Goal: Transaction & Acquisition: Book appointment/travel/reservation

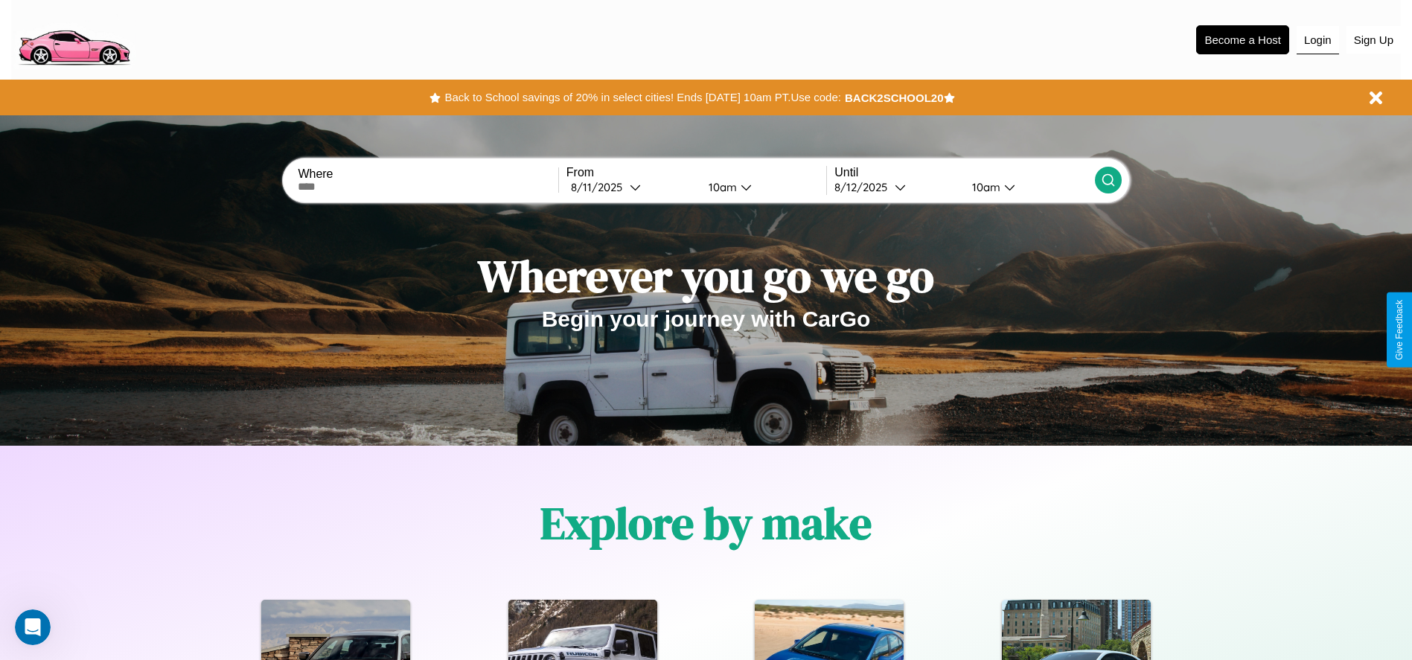
click at [1318, 39] on button "Login" at bounding box center [1318, 40] width 42 height 28
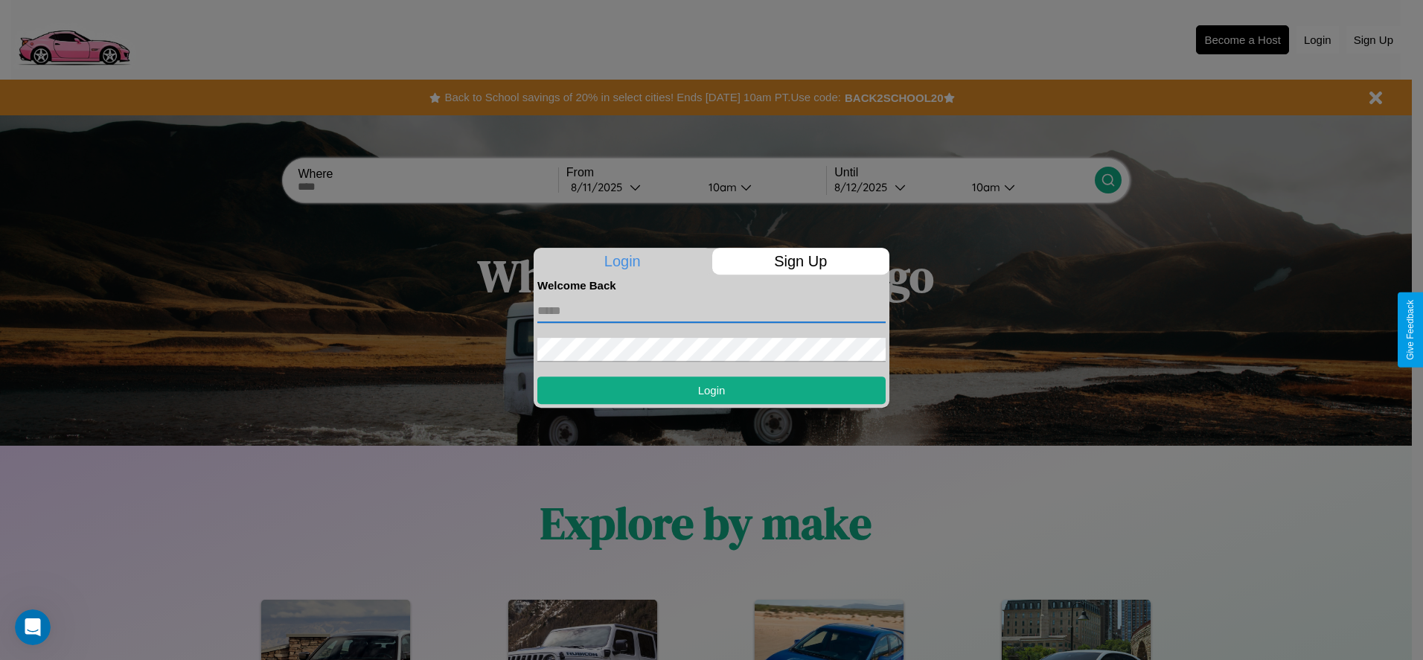
click at [712, 310] on input "text" at bounding box center [711, 311] width 348 height 24
type input "**********"
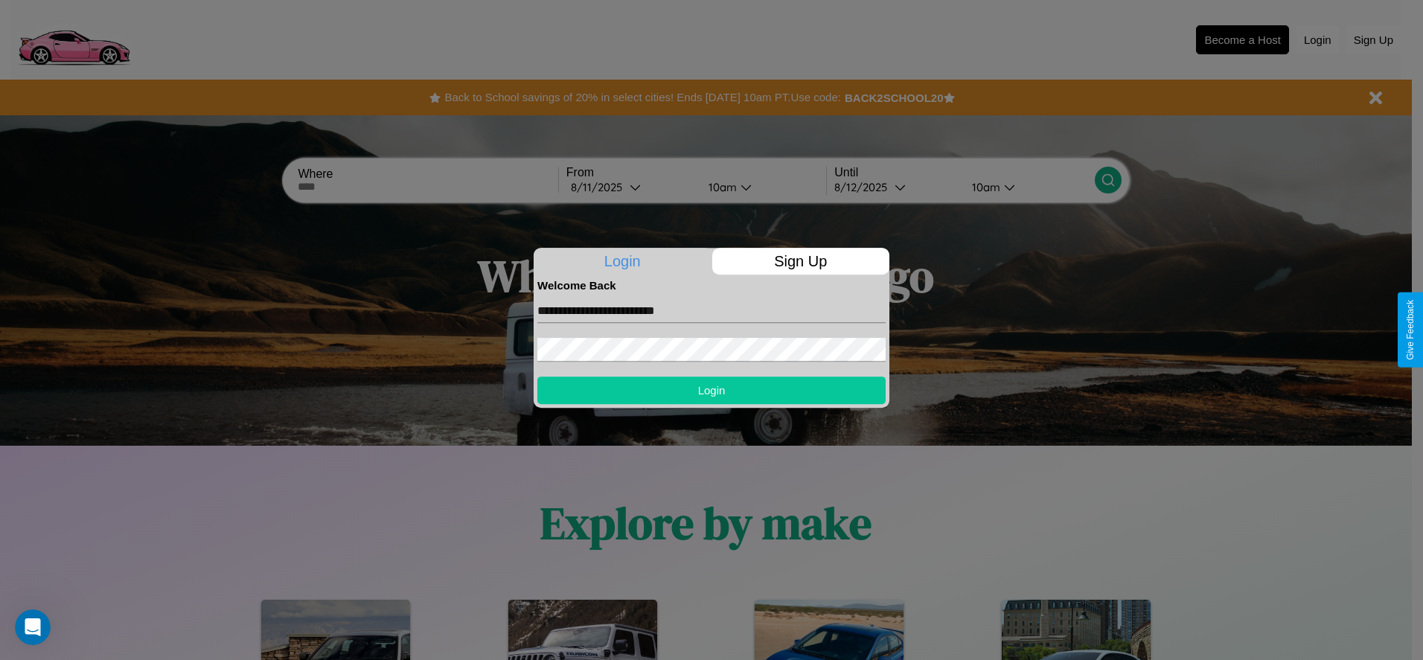
click at [712, 390] on button "Login" at bounding box center [711, 391] width 348 height 28
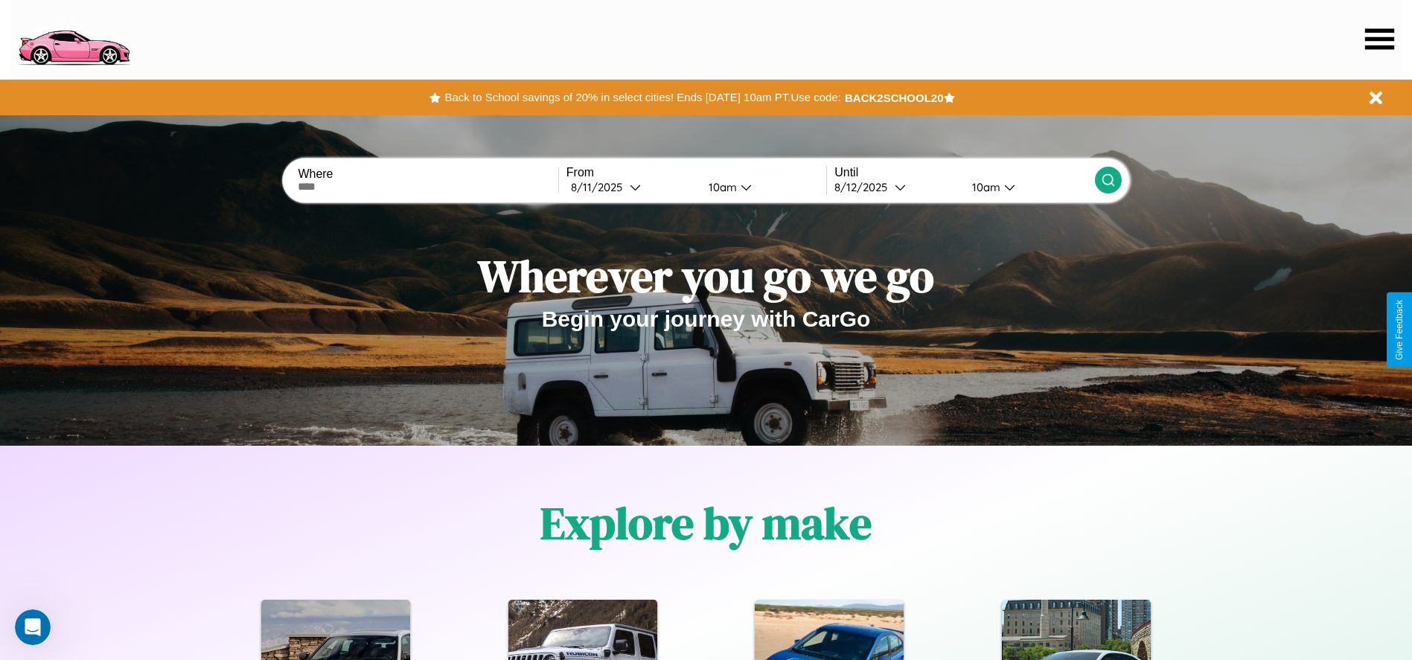
scroll to position [309, 0]
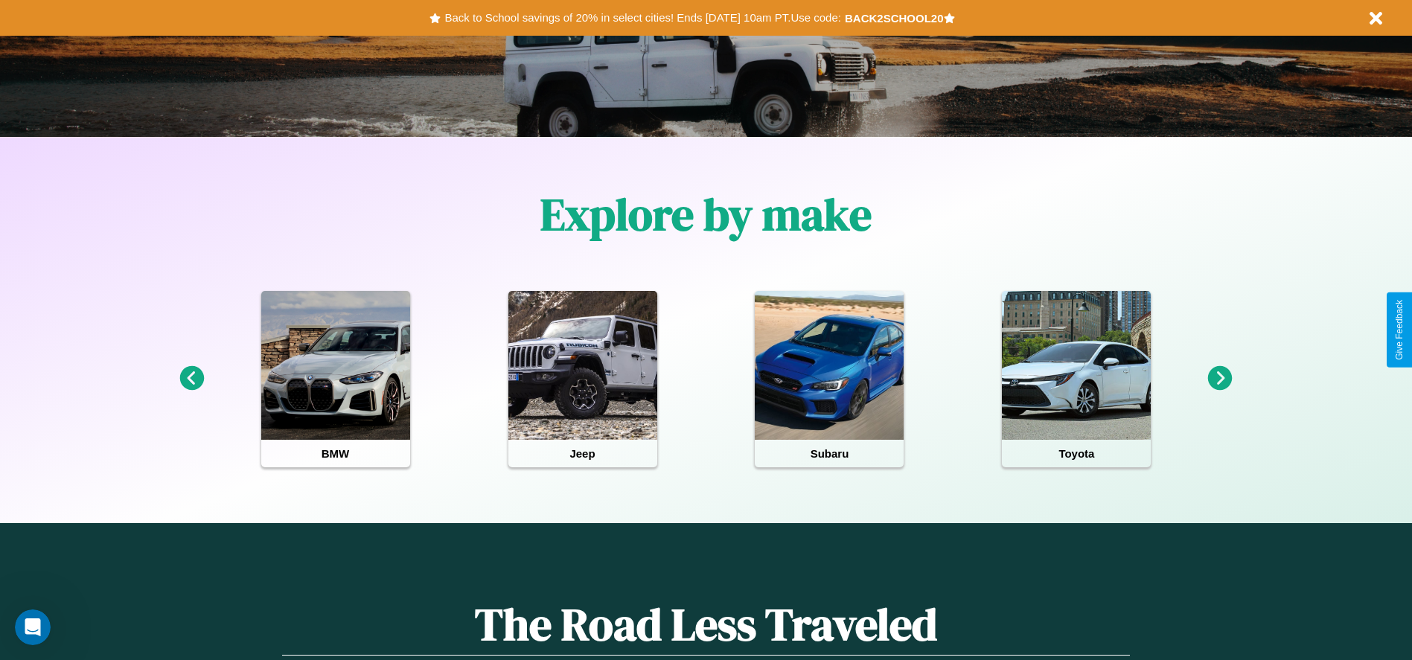
click at [1220, 379] on icon at bounding box center [1220, 378] width 25 height 25
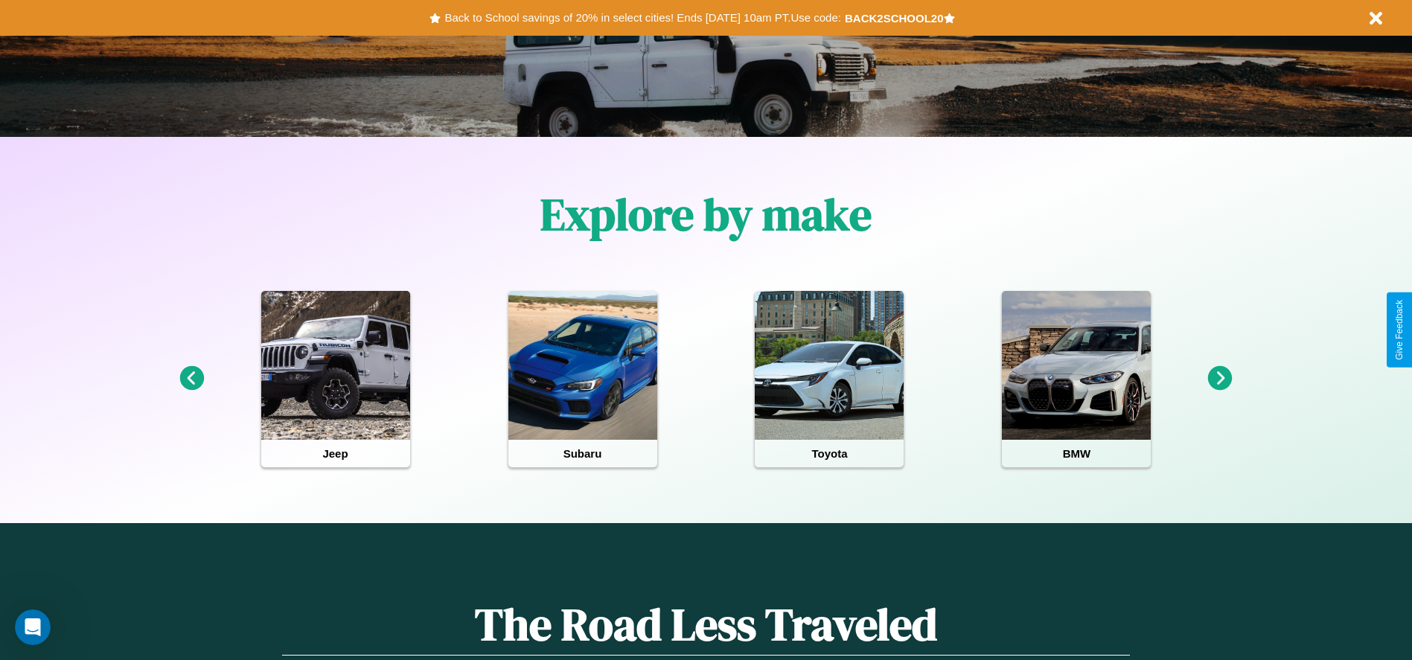
click at [1220, 379] on icon at bounding box center [1220, 378] width 25 height 25
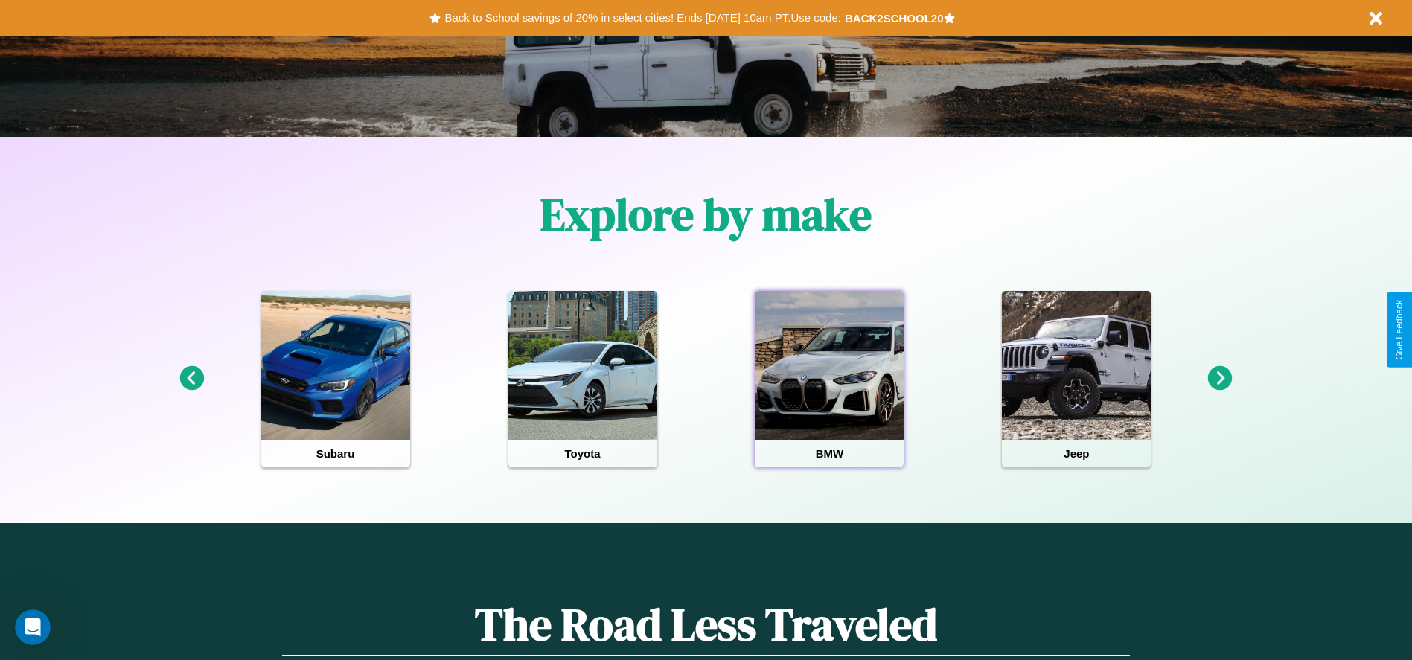
click at [829, 379] on div at bounding box center [829, 365] width 149 height 149
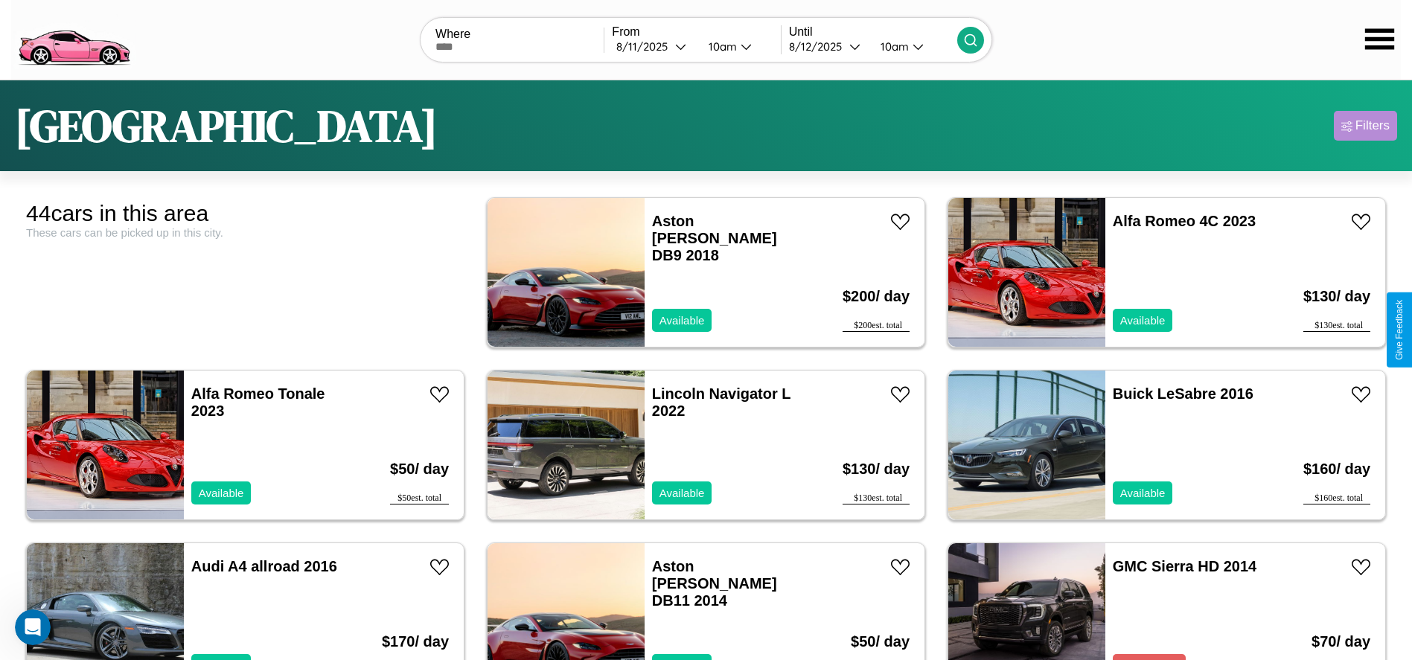
click at [1365, 126] on div "Filters" at bounding box center [1373, 125] width 34 height 15
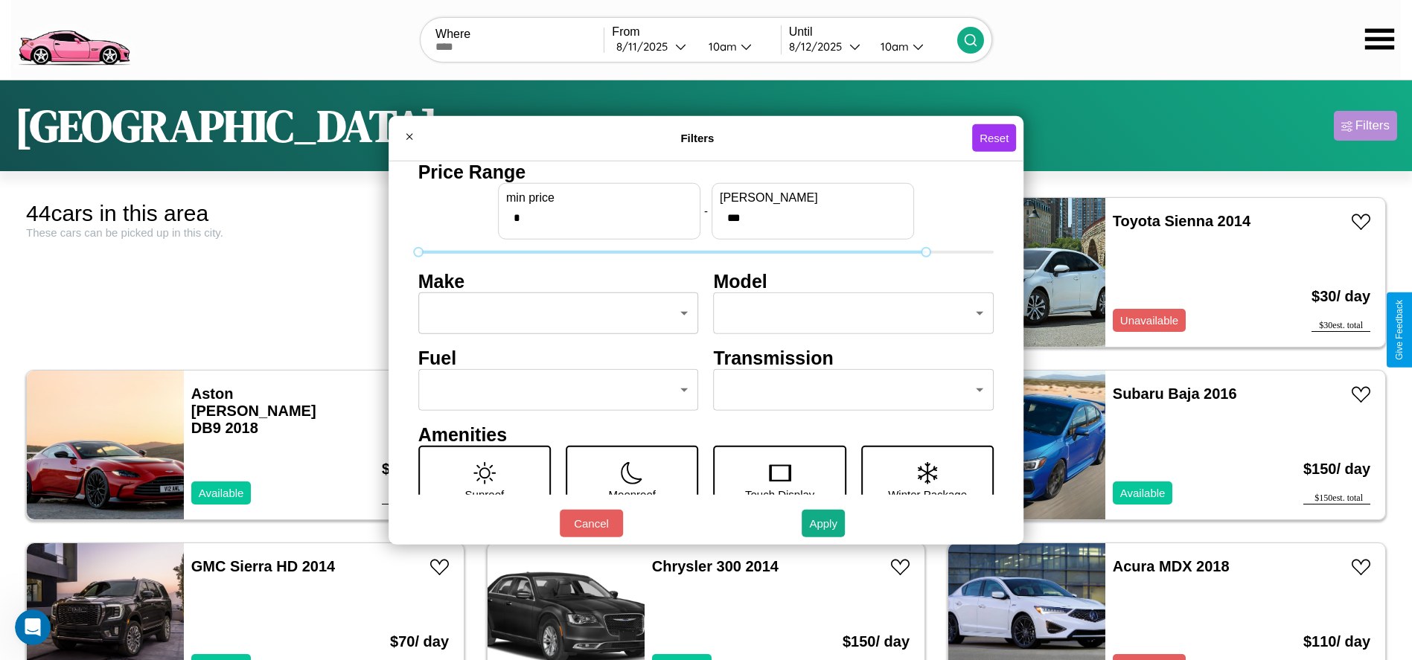
type input "***"
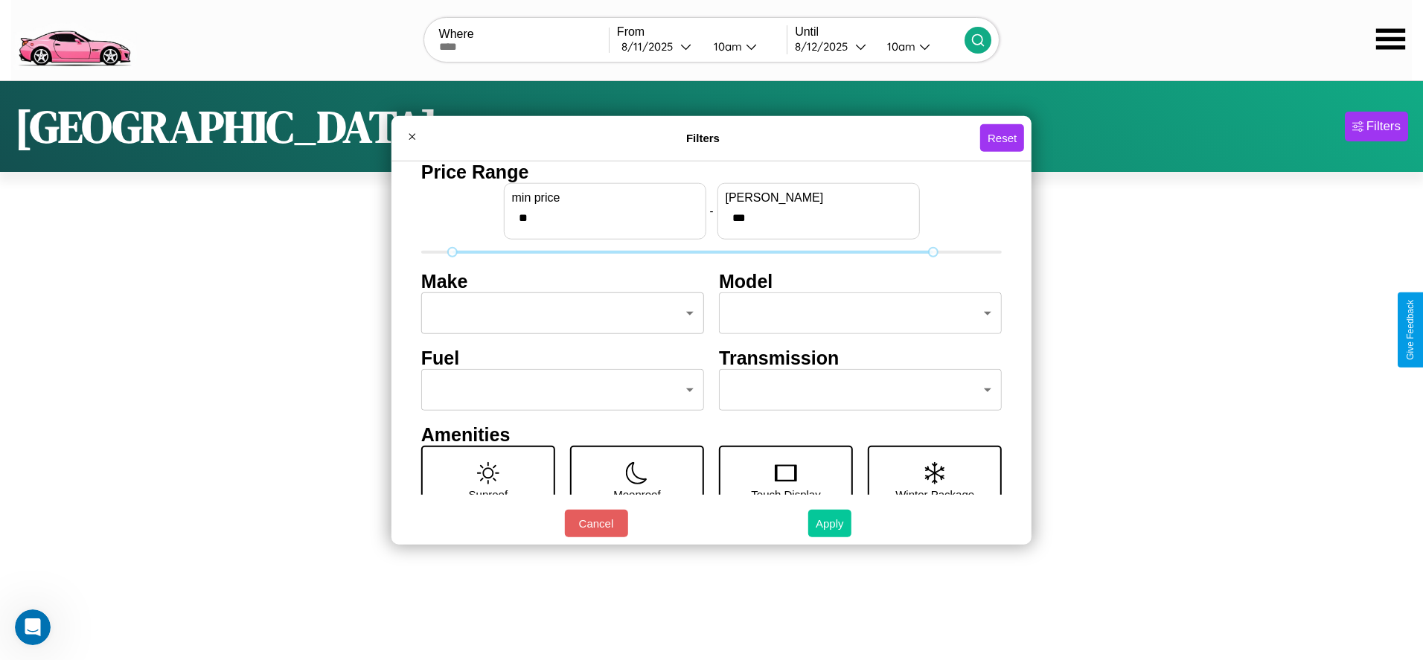
type input "**"
click at [829, 523] on button "Apply" at bounding box center [829, 524] width 43 height 28
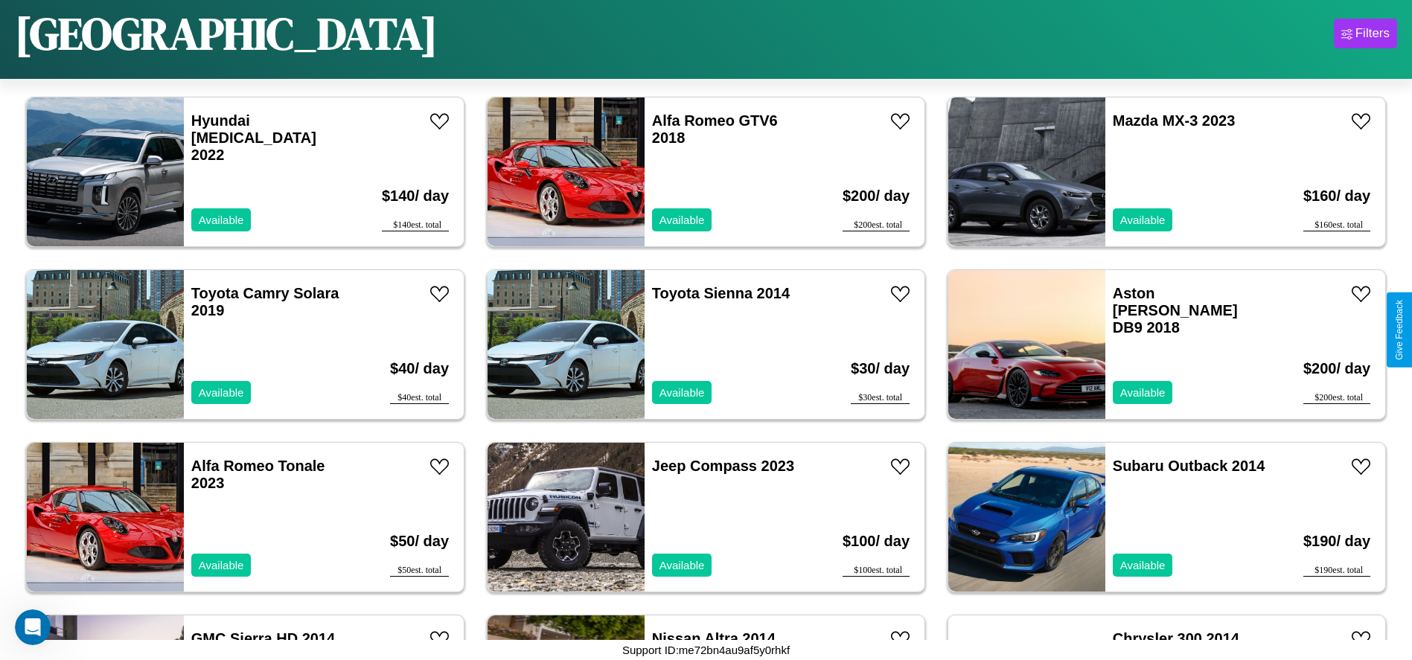
scroll to position [1893, 0]
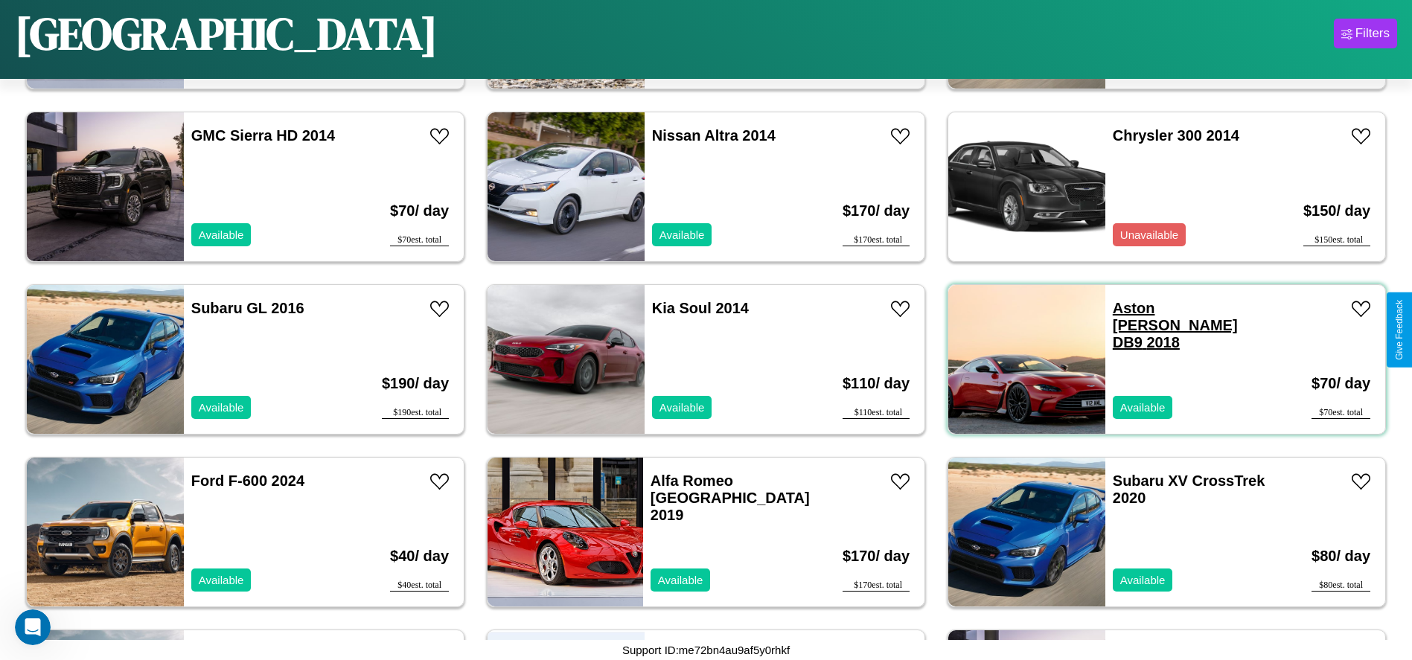
click at [1149, 308] on link "Aston [PERSON_NAME] DB9 2018" at bounding box center [1175, 325] width 125 height 51
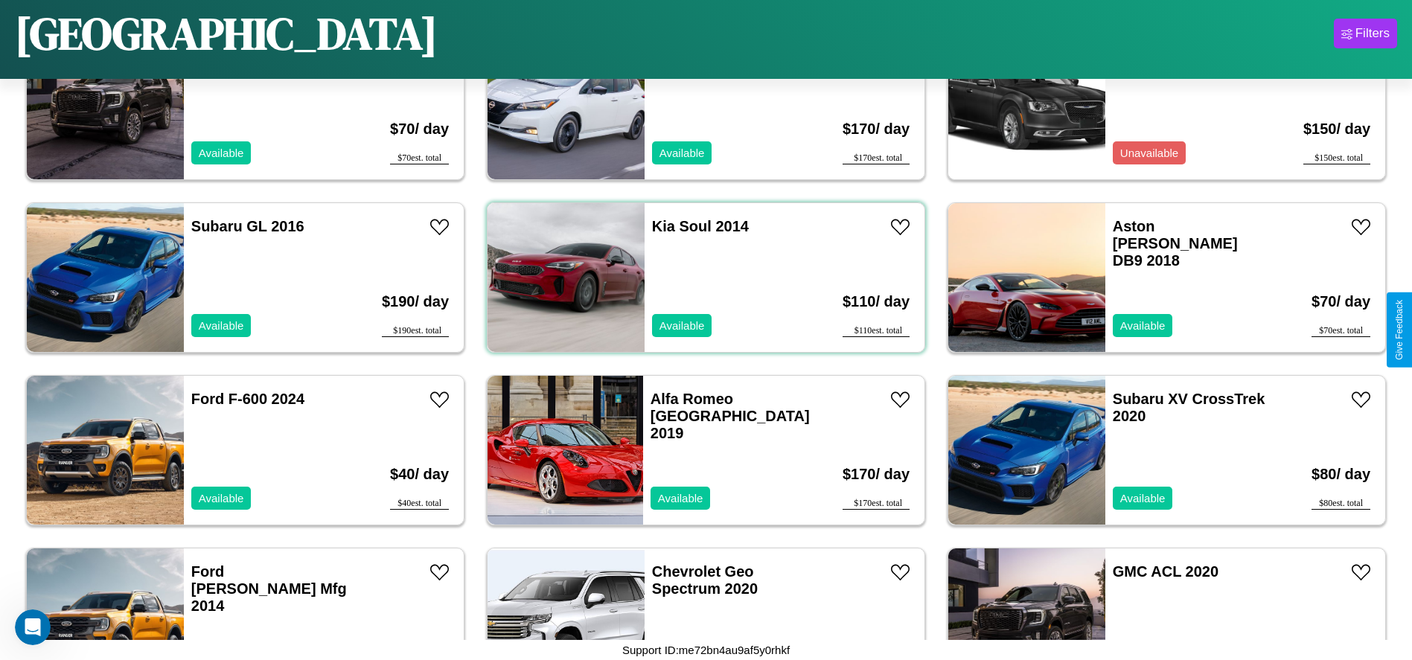
scroll to position [2059, 0]
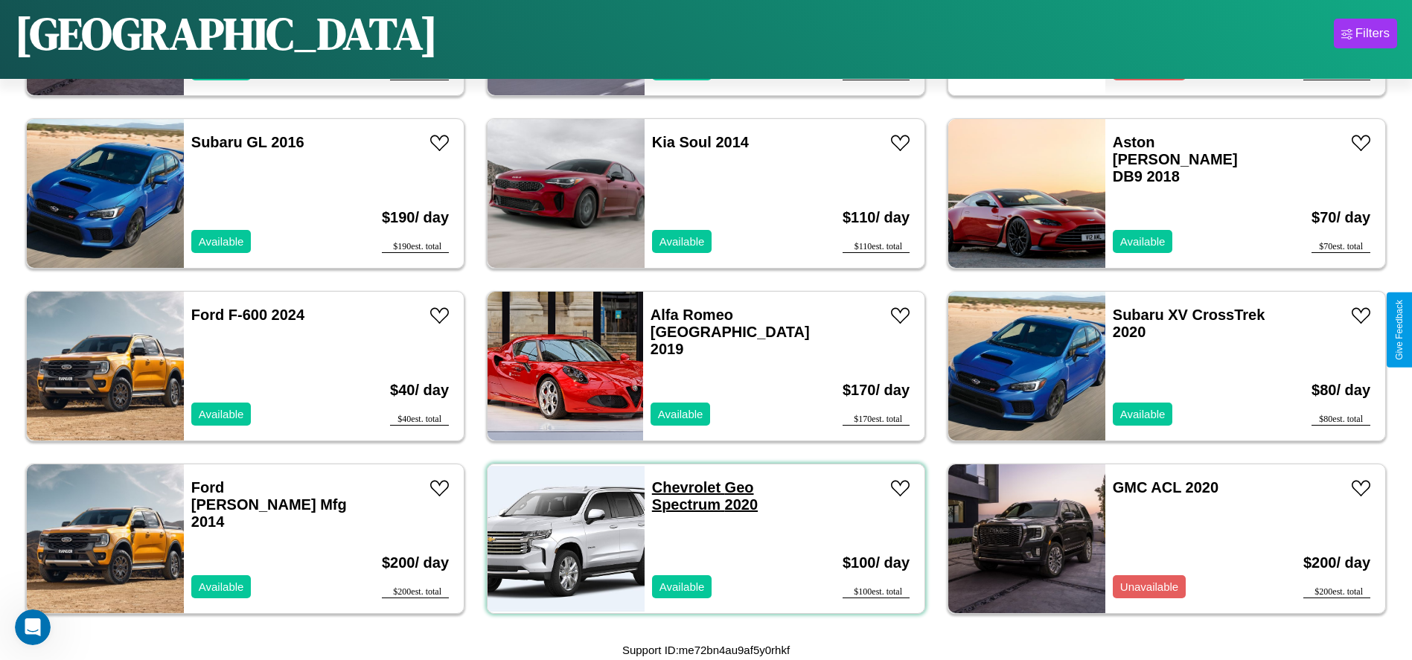
click at [680, 488] on link "Chevrolet Geo Spectrum 2020" at bounding box center [705, 495] width 106 height 33
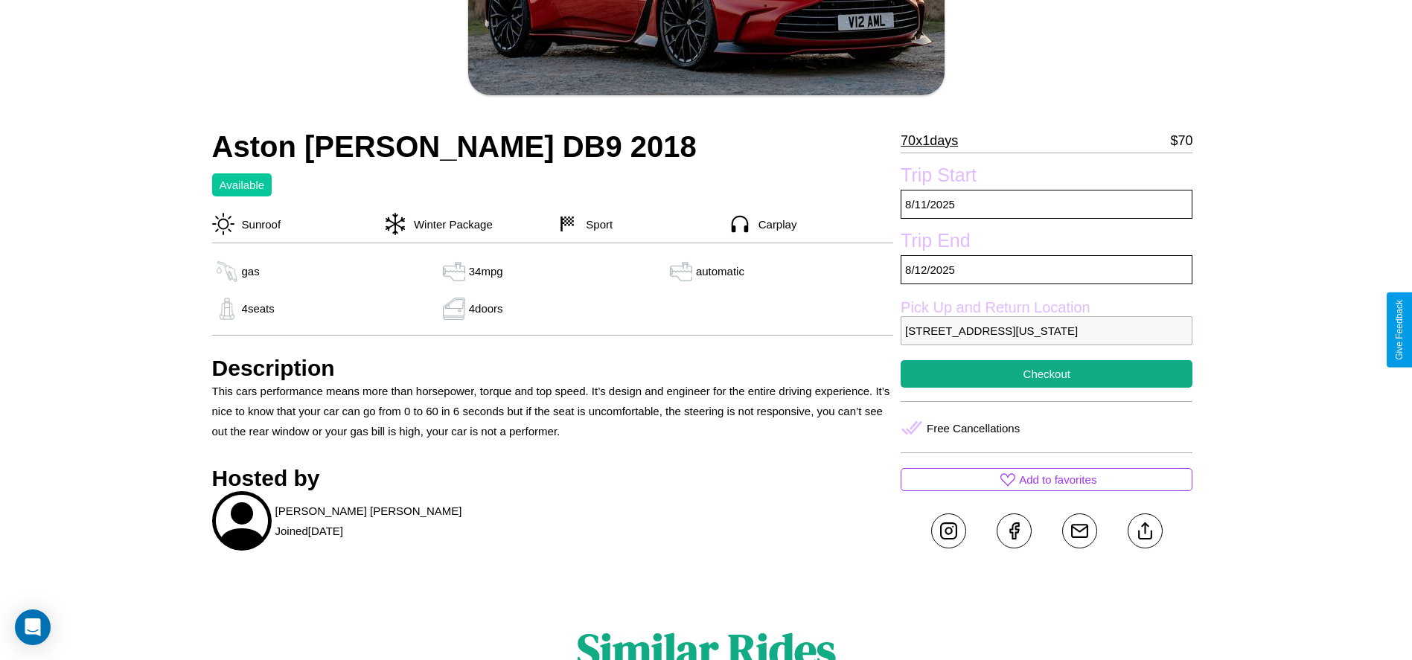
scroll to position [353, 0]
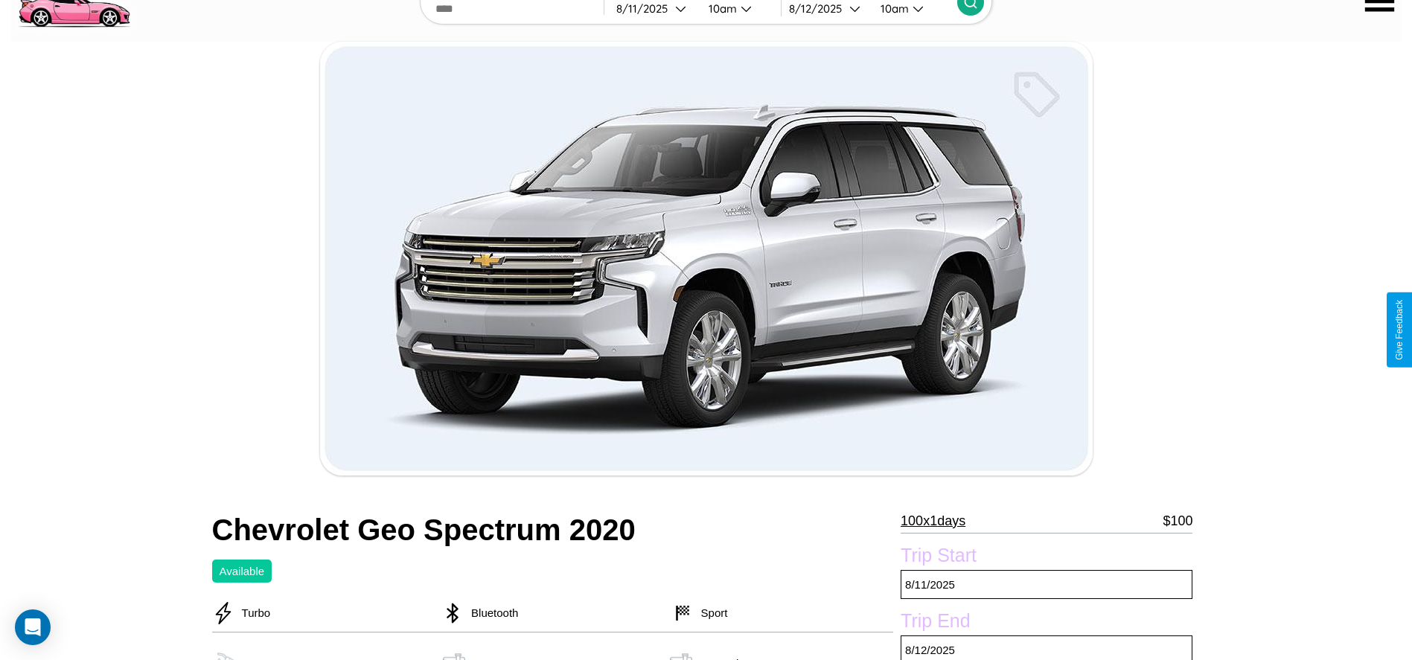
scroll to position [430, 0]
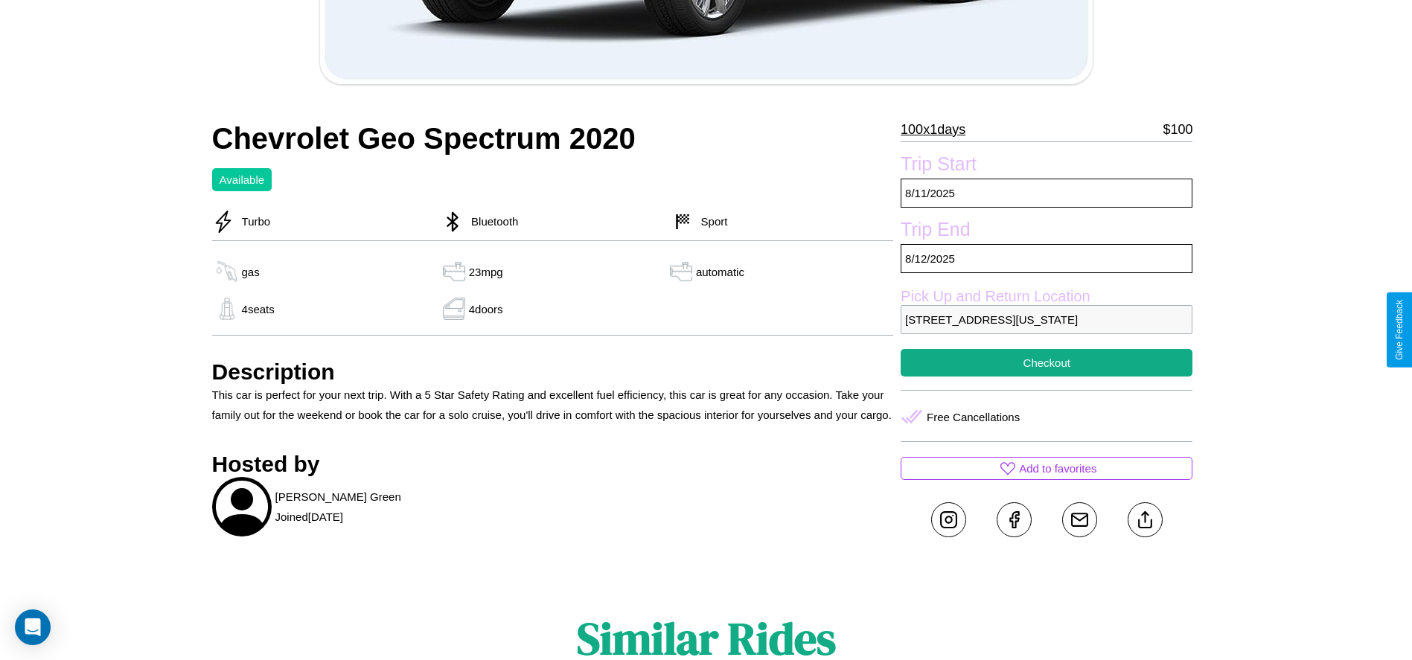
click at [1047, 330] on p "2742 River Road Los Angeles California 94663 United States" at bounding box center [1047, 319] width 292 height 29
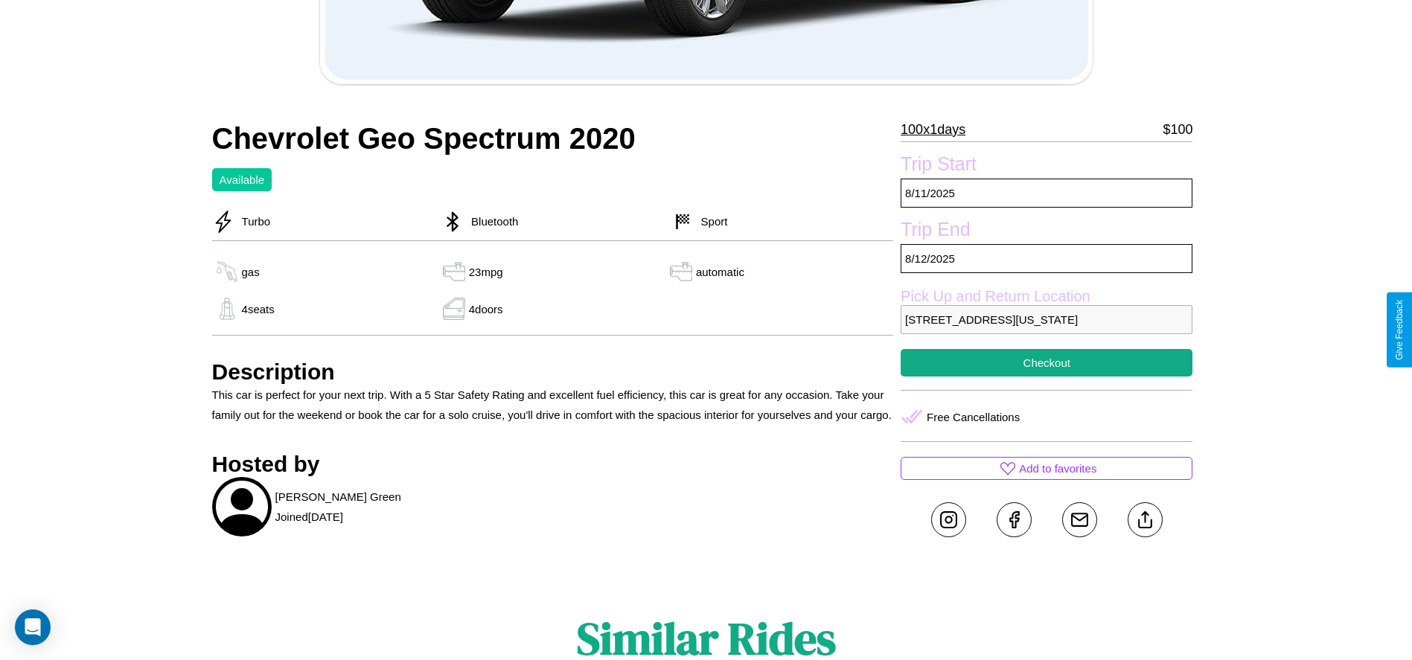
click at [1047, 330] on p "2742 River Road Los Angeles California 94663 United States" at bounding box center [1047, 319] width 292 height 29
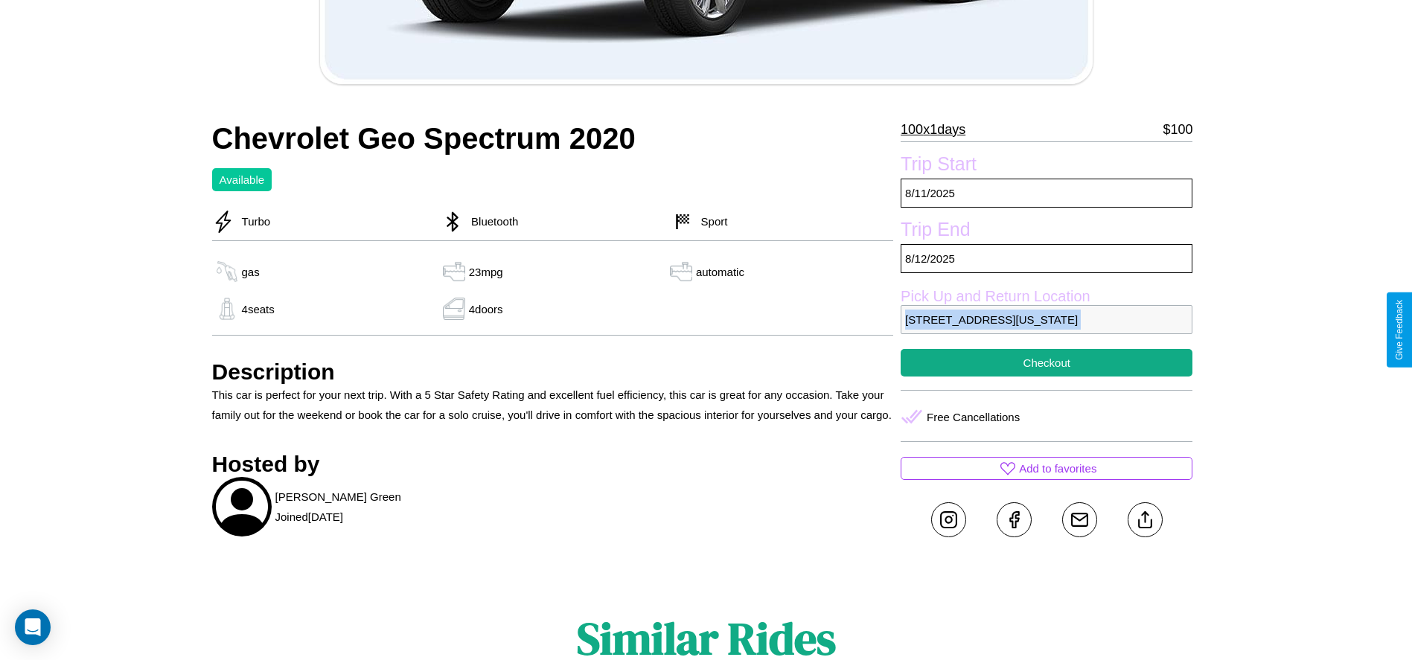
click at [1047, 330] on p "2742 River Road Los Angeles California 94663 United States" at bounding box center [1047, 319] width 292 height 29
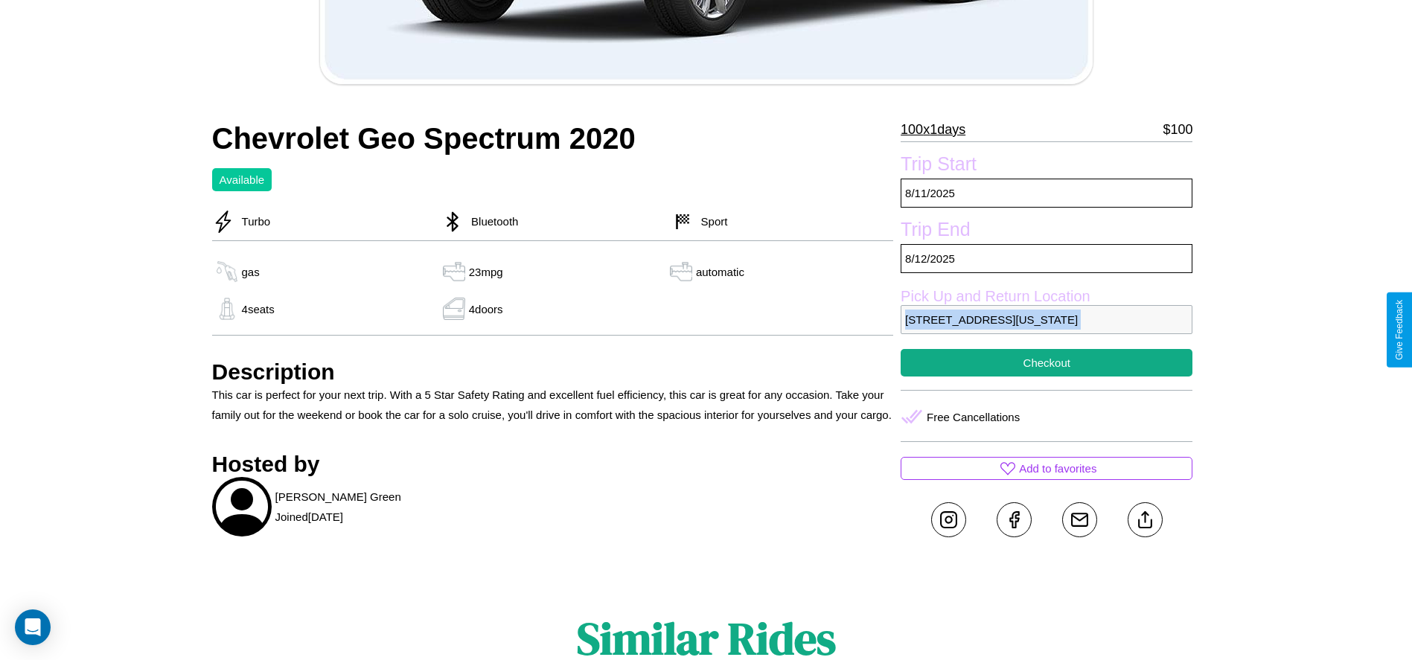
click at [1047, 330] on p "2742 River Road Los Angeles California 94663 United States" at bounding box center [1047, 319] width 292 height 29
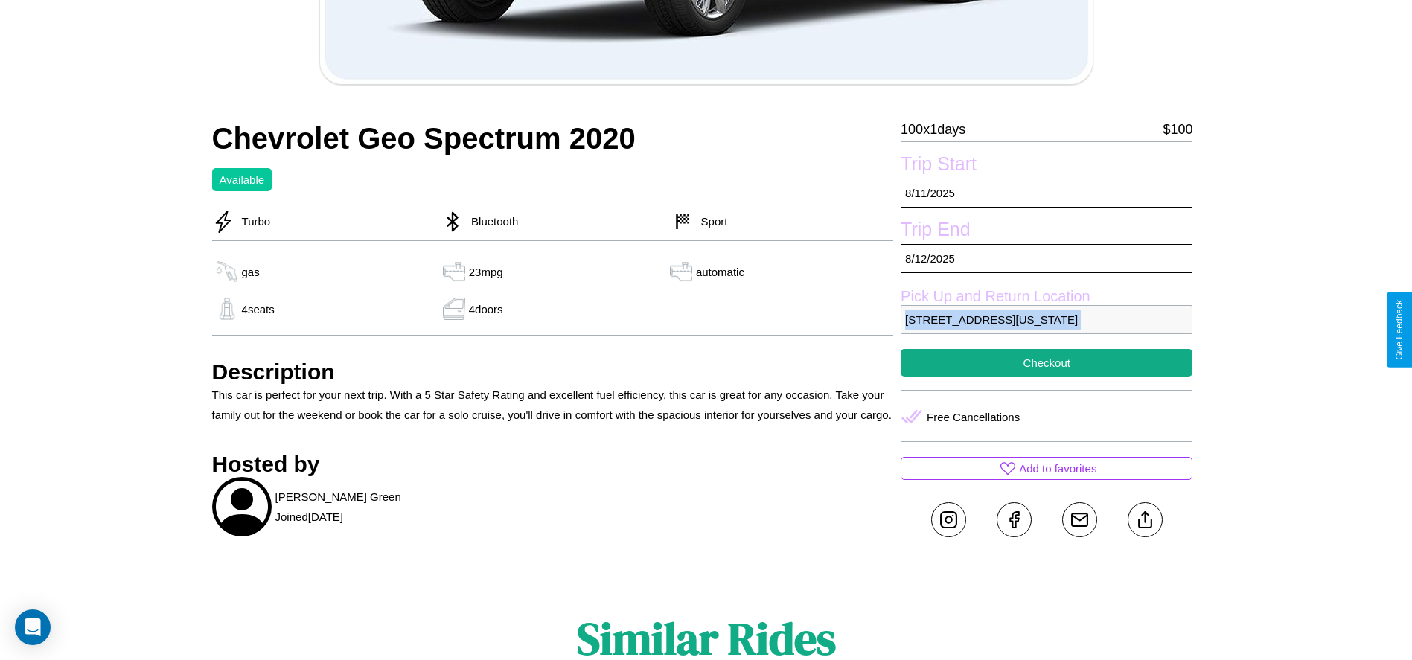
click at [1047, 330] on p "2742 River Road Los Angeles California 94663 United States" at bounding box center [1047, 319] width 292 height 29
